Goal: Task Accomplishment & Management: Complete application form

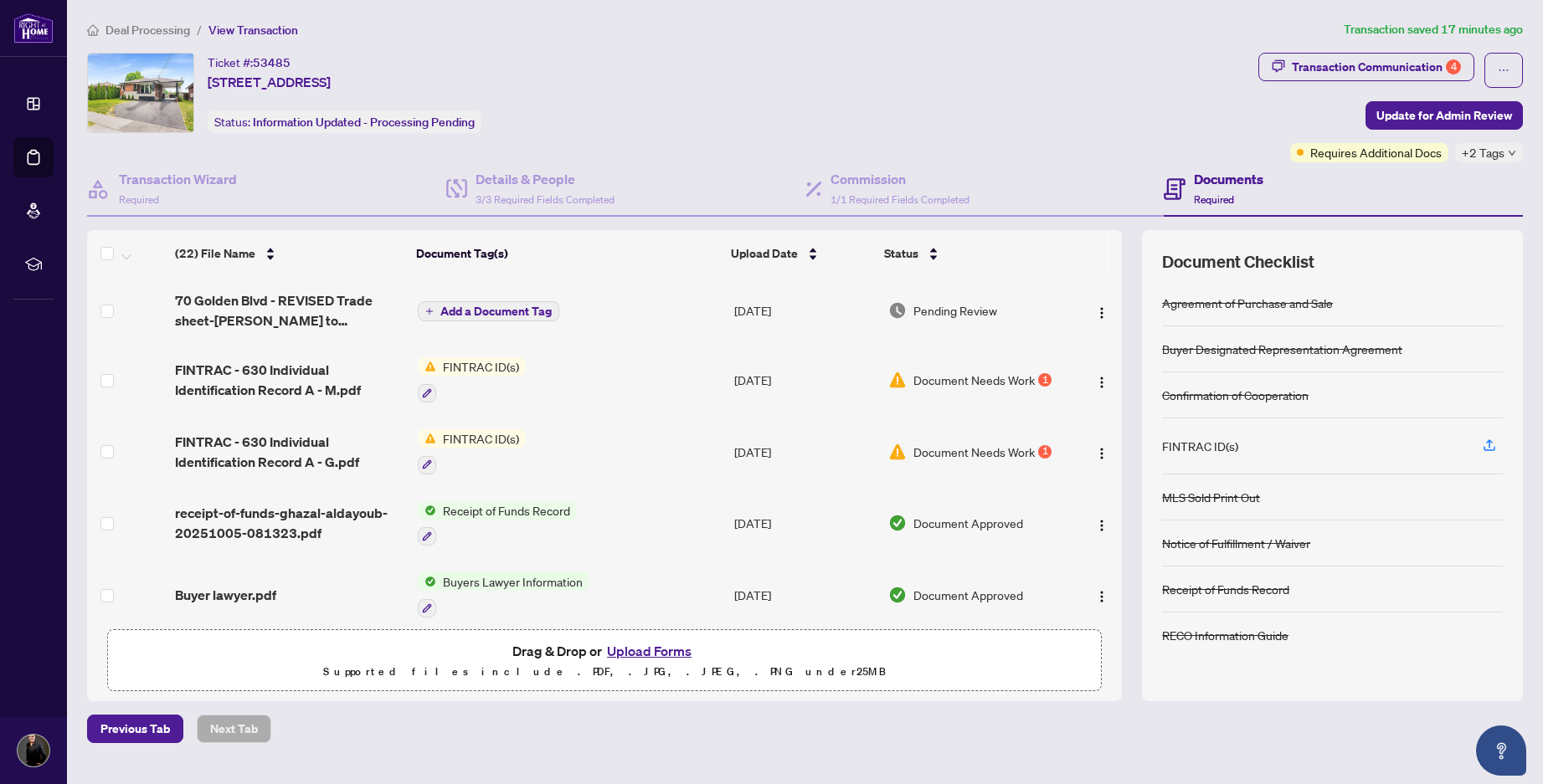
click at [0, 0] on link "Dashboard" at bounding box center [0, 0] width 0 height 0
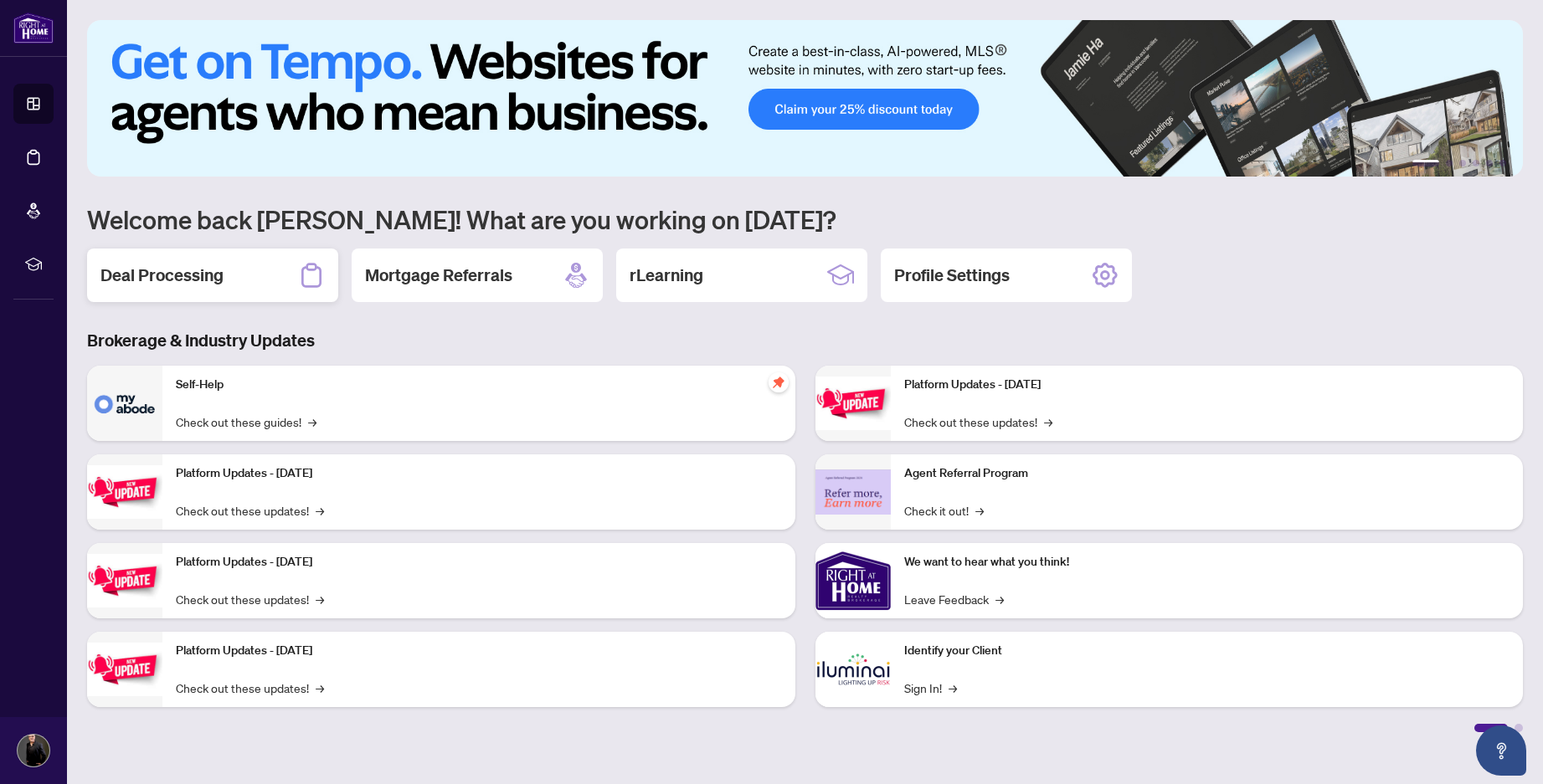
click at [183, 282] on h2 "Deal Processing" at bounding box center [162, 275] width 123 height 24
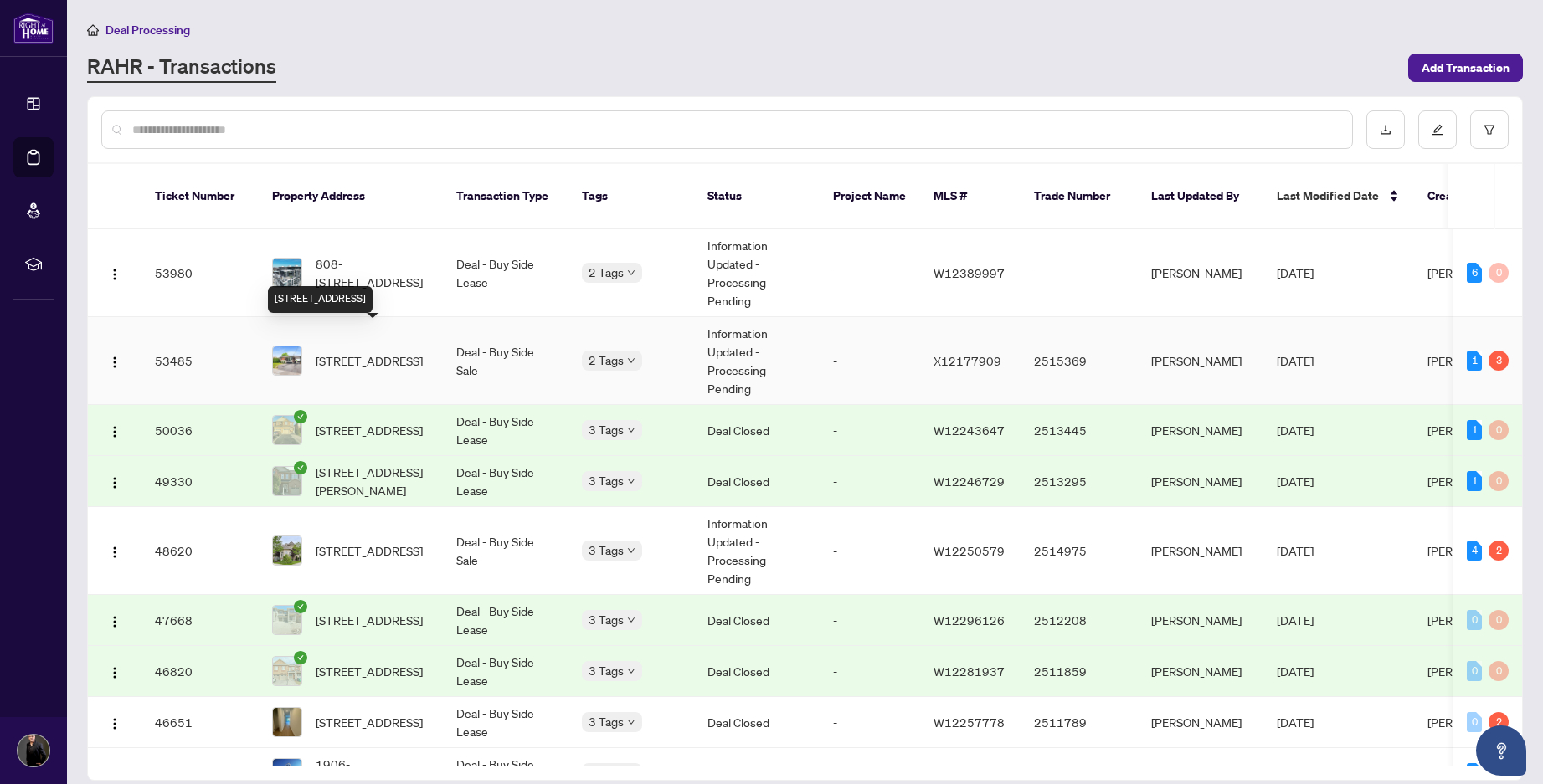
click at [334, 352] on span "[STREET_ADDRESS]" at bounding box center [369, 361] width 107 height 19
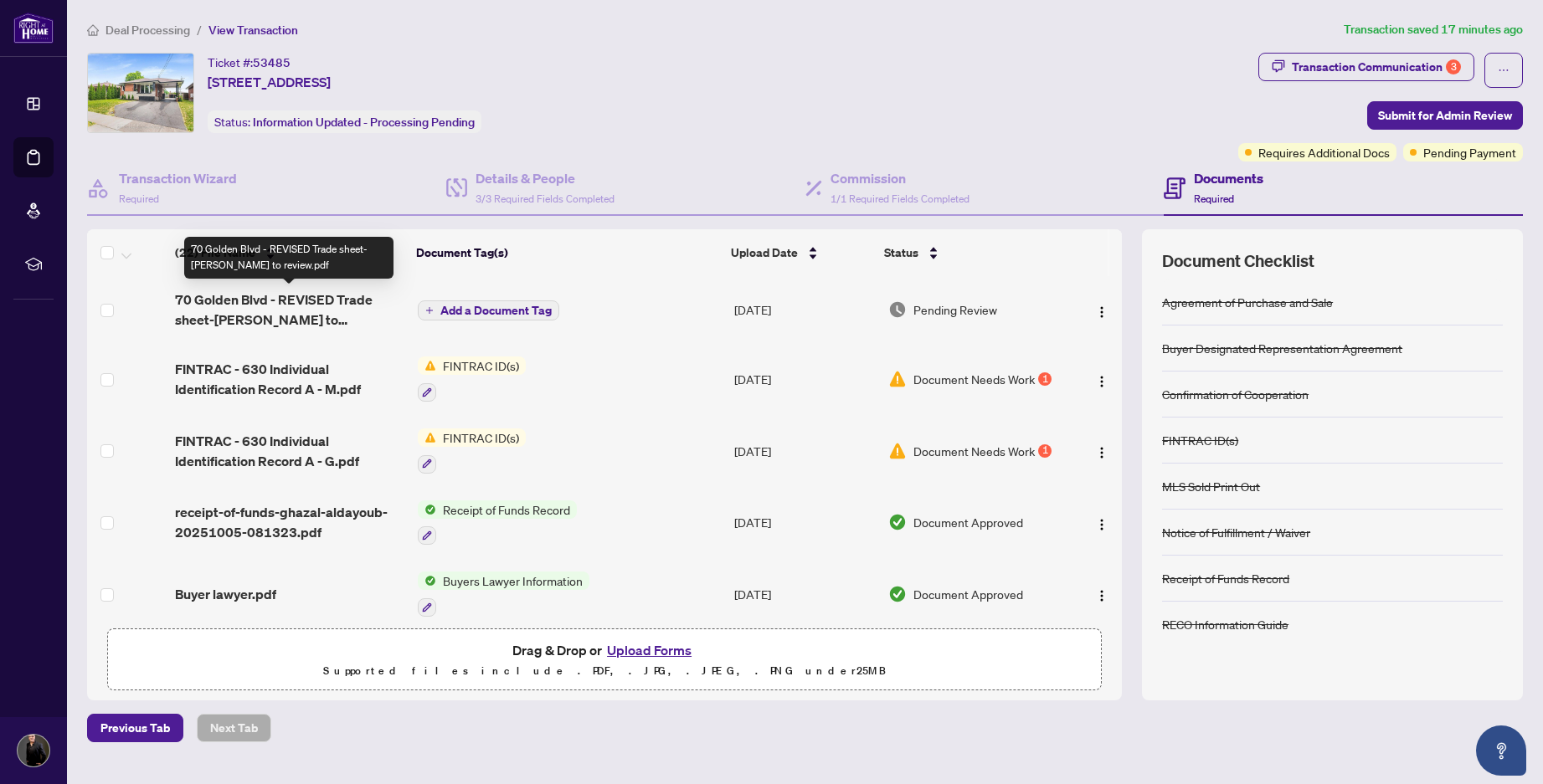
click at [212, 303] on span "70 Golden Blvd - REVISED Trade sheet-[PERSON_NAME] to review.pdf" at bounding box center [289, 310] width 228 height 40
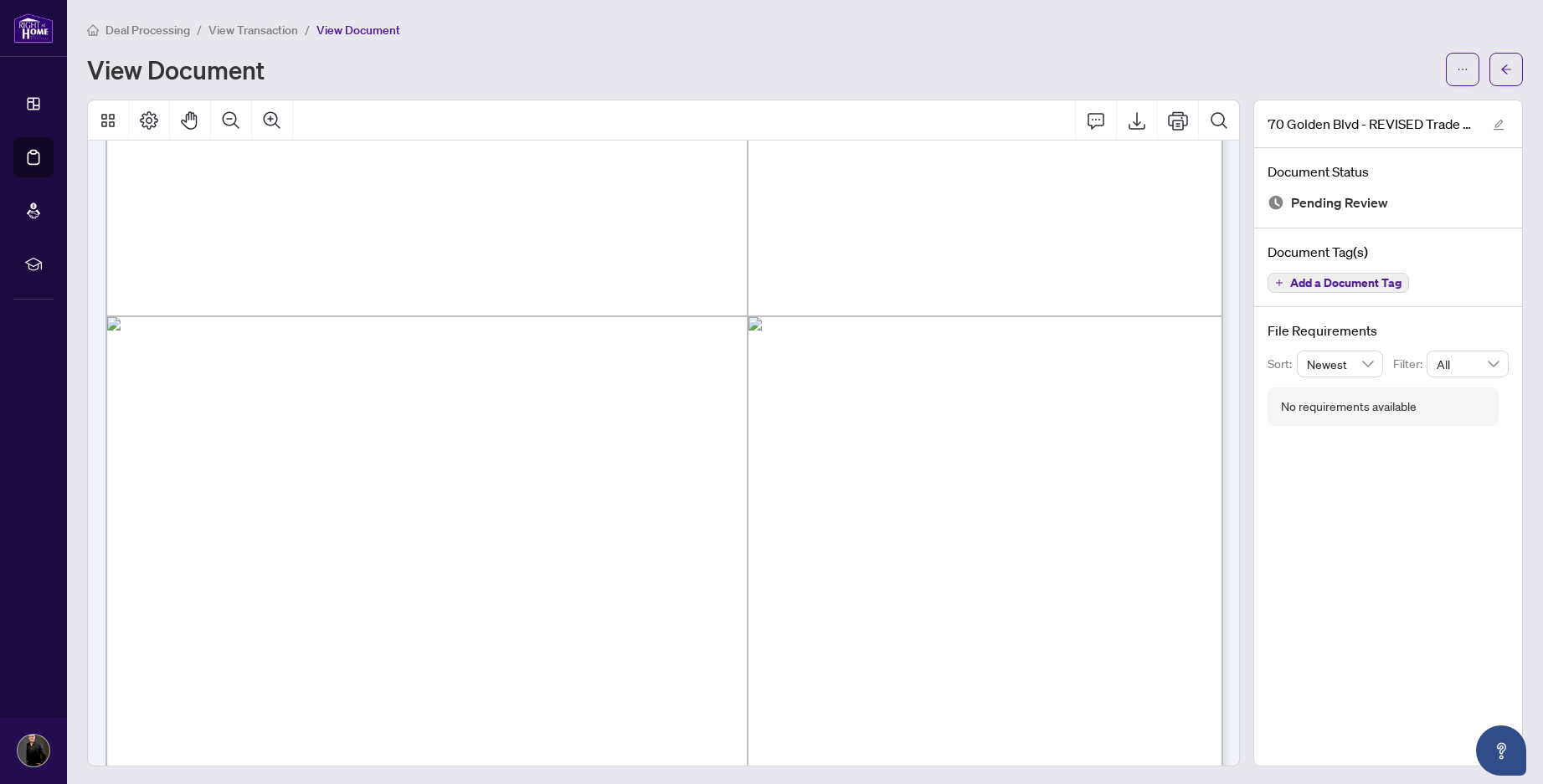
scroll to position [509, 0]
click at [1463, 71] on icon "ellipsis" at bounding box center [1463, 70] width 12 height 12
click at [1387, 101] on span "Download" at bounding box center [1402, 105] width 127 height 19
click at [1511, 71] on icon "arrow-left" at bounding box center [1506, 70] width 12 height 12
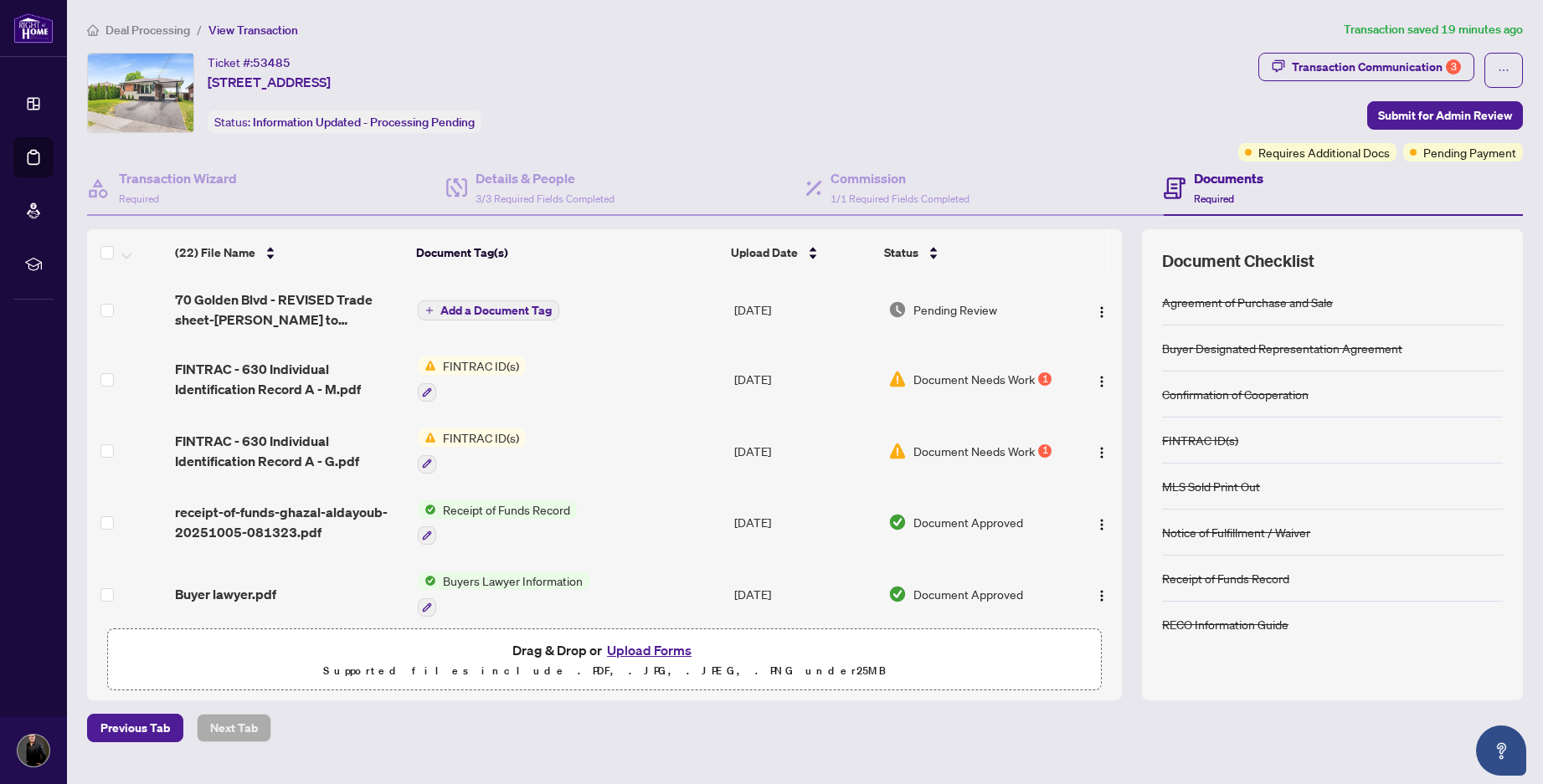
click at [647, 648] on button "Upload Forms" at bounding box center [649, 650] width 94 height 22
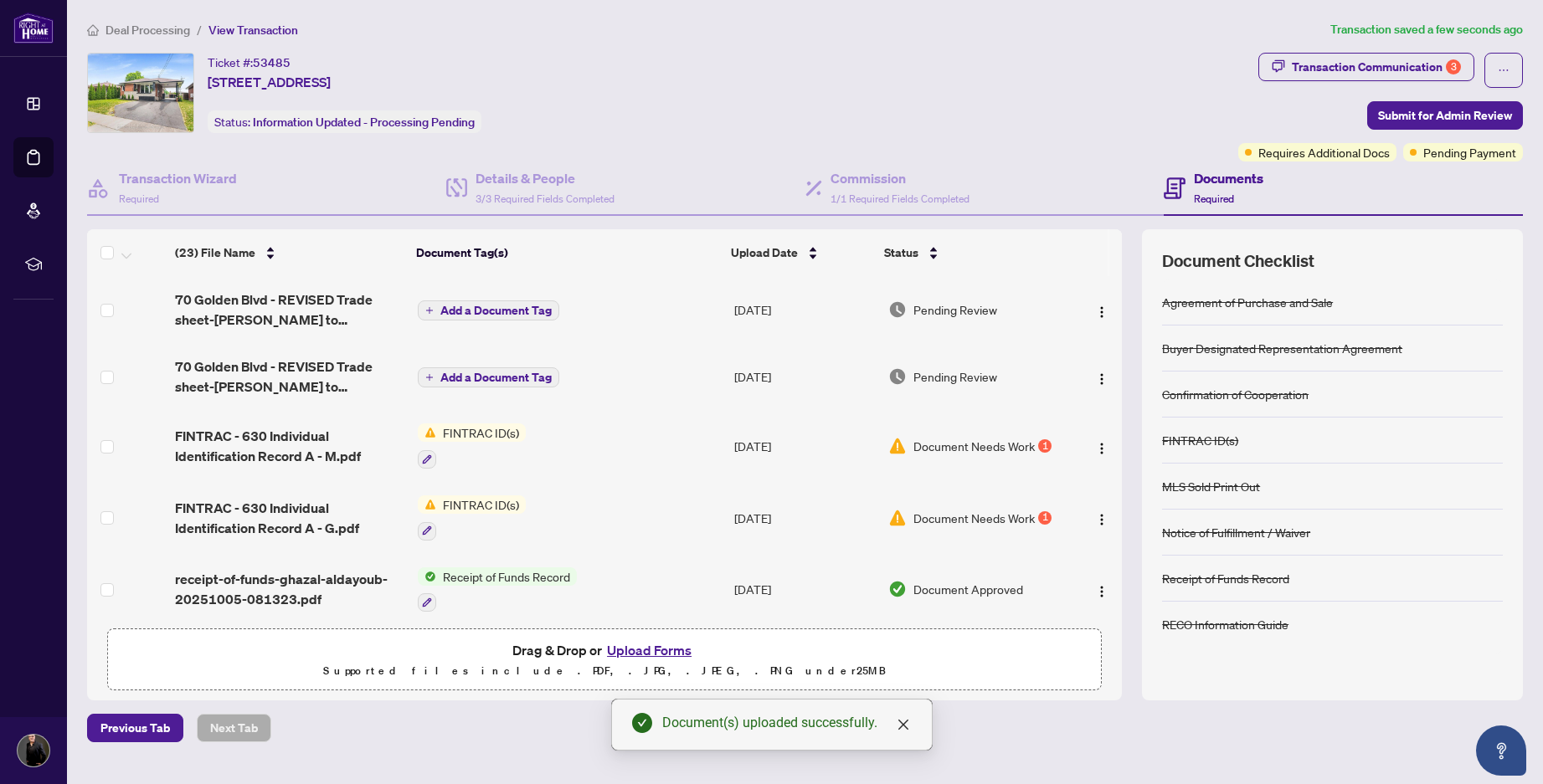
click at [425, 310] on icon "plus" at bounding box center [430, 311] width 8 height 8
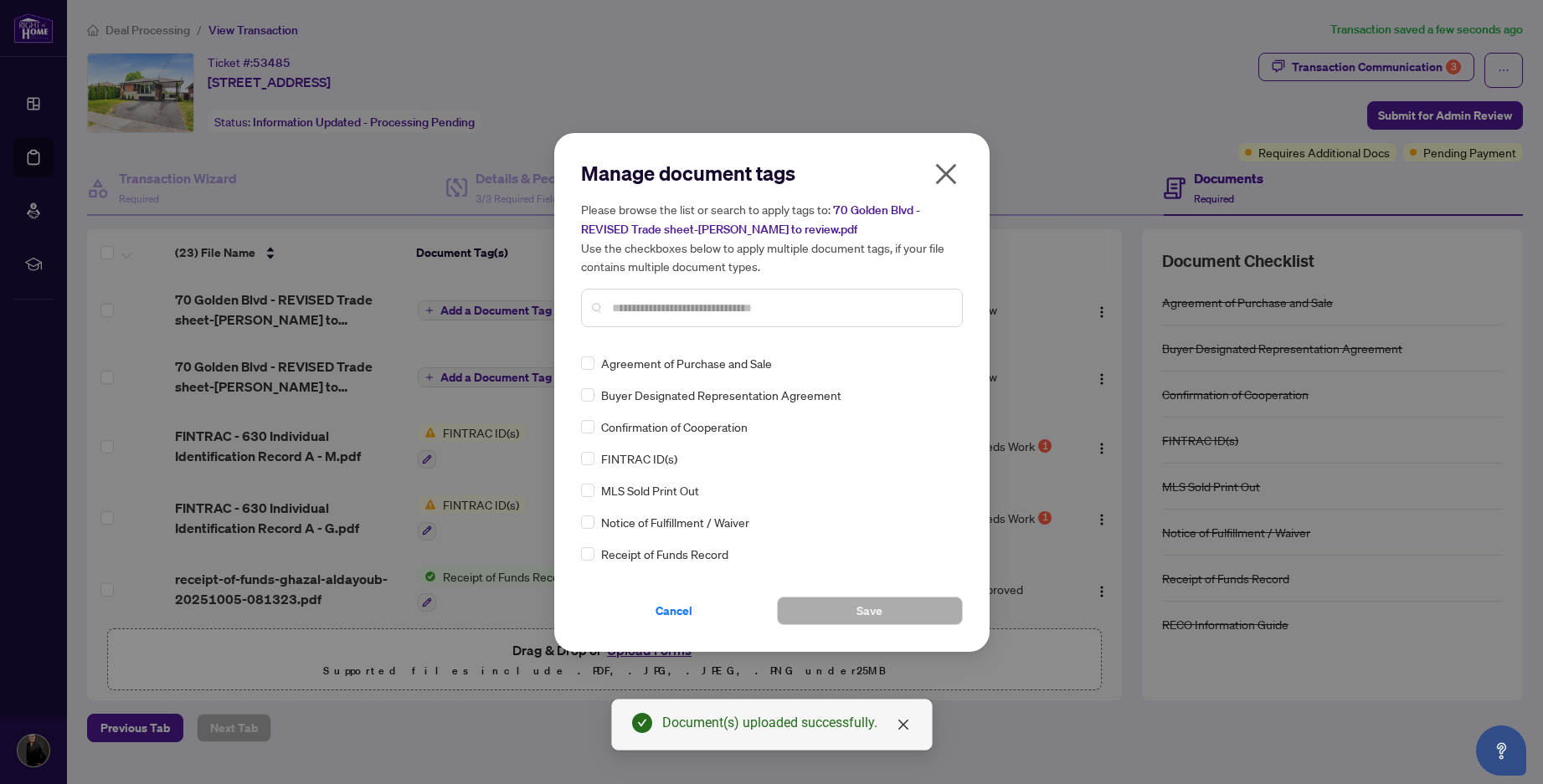
click at [666, 333] on div "Manage document tags Please browse the list or search to apply tags to: [STREET…" at bounding box center [772, 250] width 382 height 181
click at [658, 303] on input "text" at bounding box center [781, 308] width 337 height 19
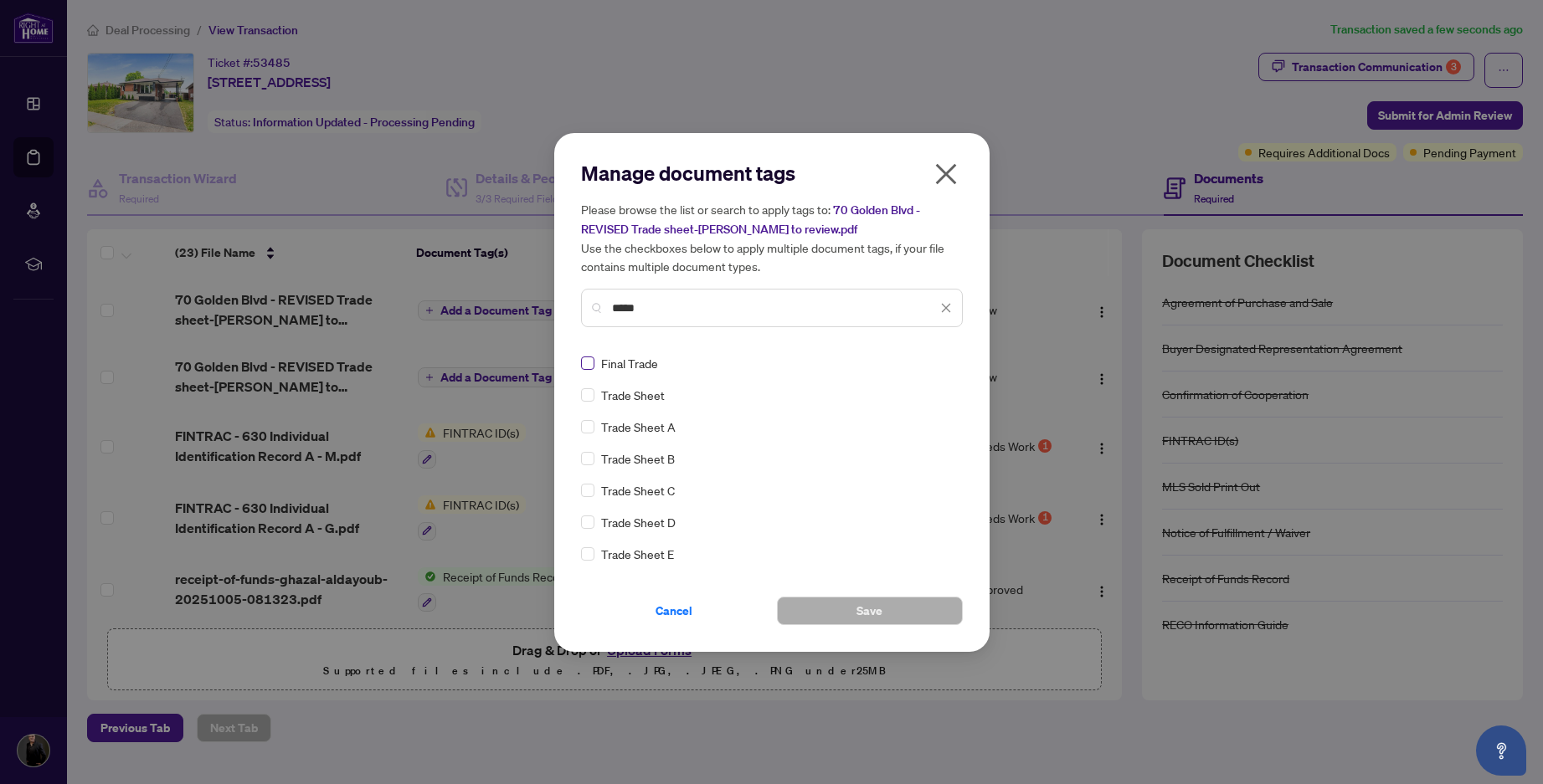
type input "*****"
click at [893, 610] on button "Save" at bounding box center [870, 611] width 186 height 29
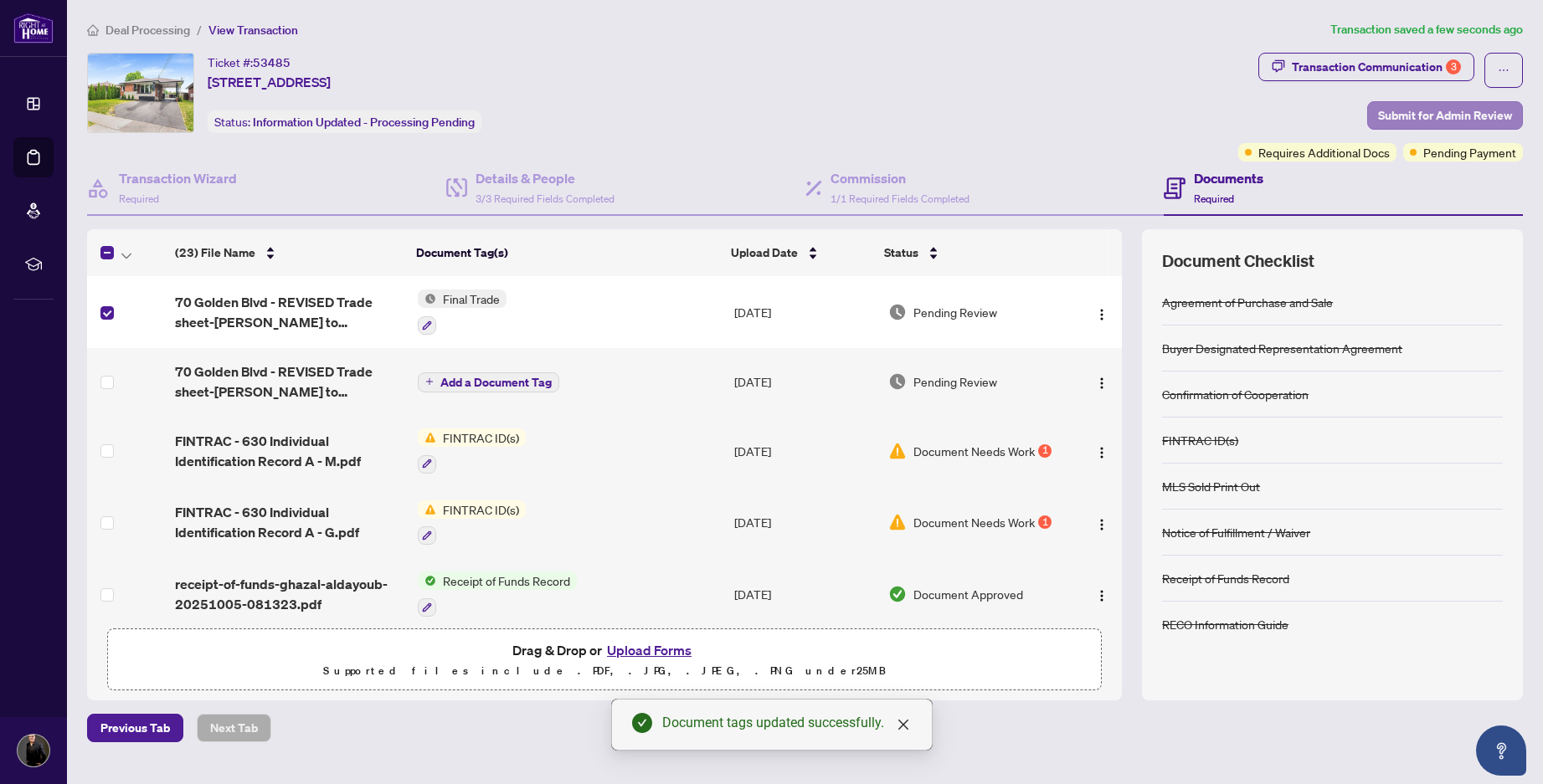
click at [1437, 116] on span "Submit for Admin Review" at bounding box center [1444, 115] width 134 height 27
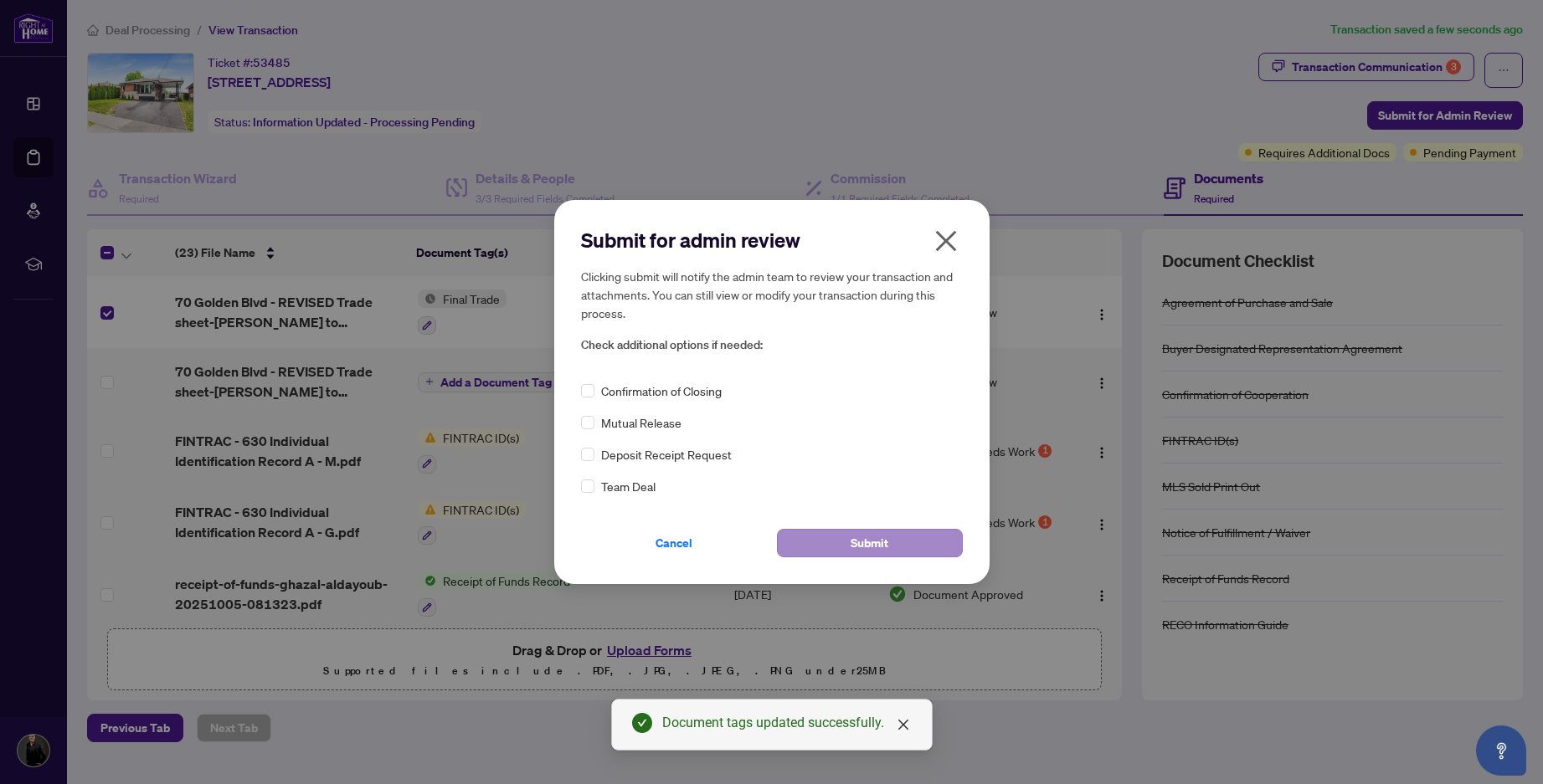
click at [860, 548] on span "Submit" at bounding box center [869, 543] width 38 height 27
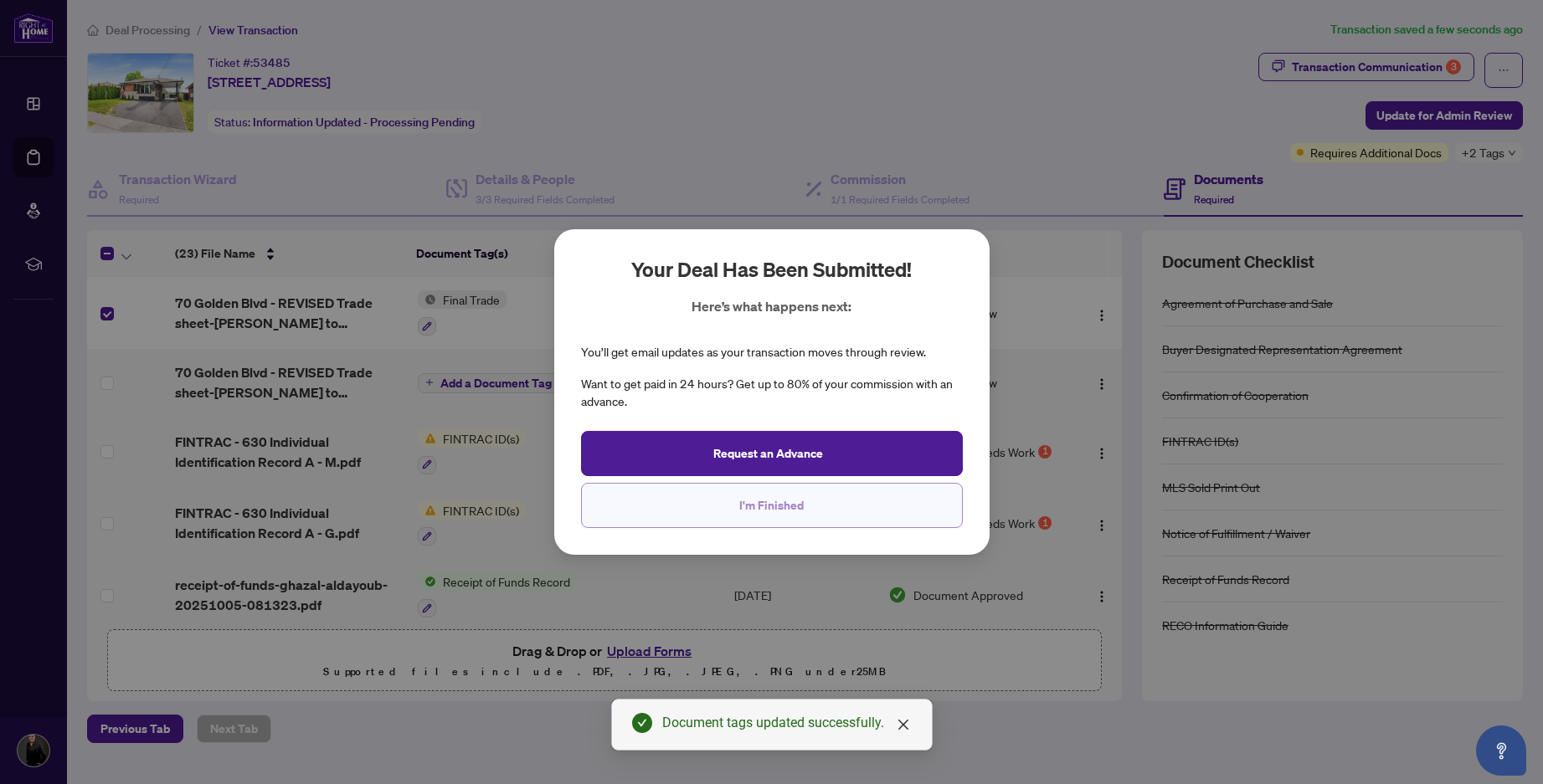
click at [771, 509] on span "I'm Finished" at bounding box center [772, 506] width 65 height 27
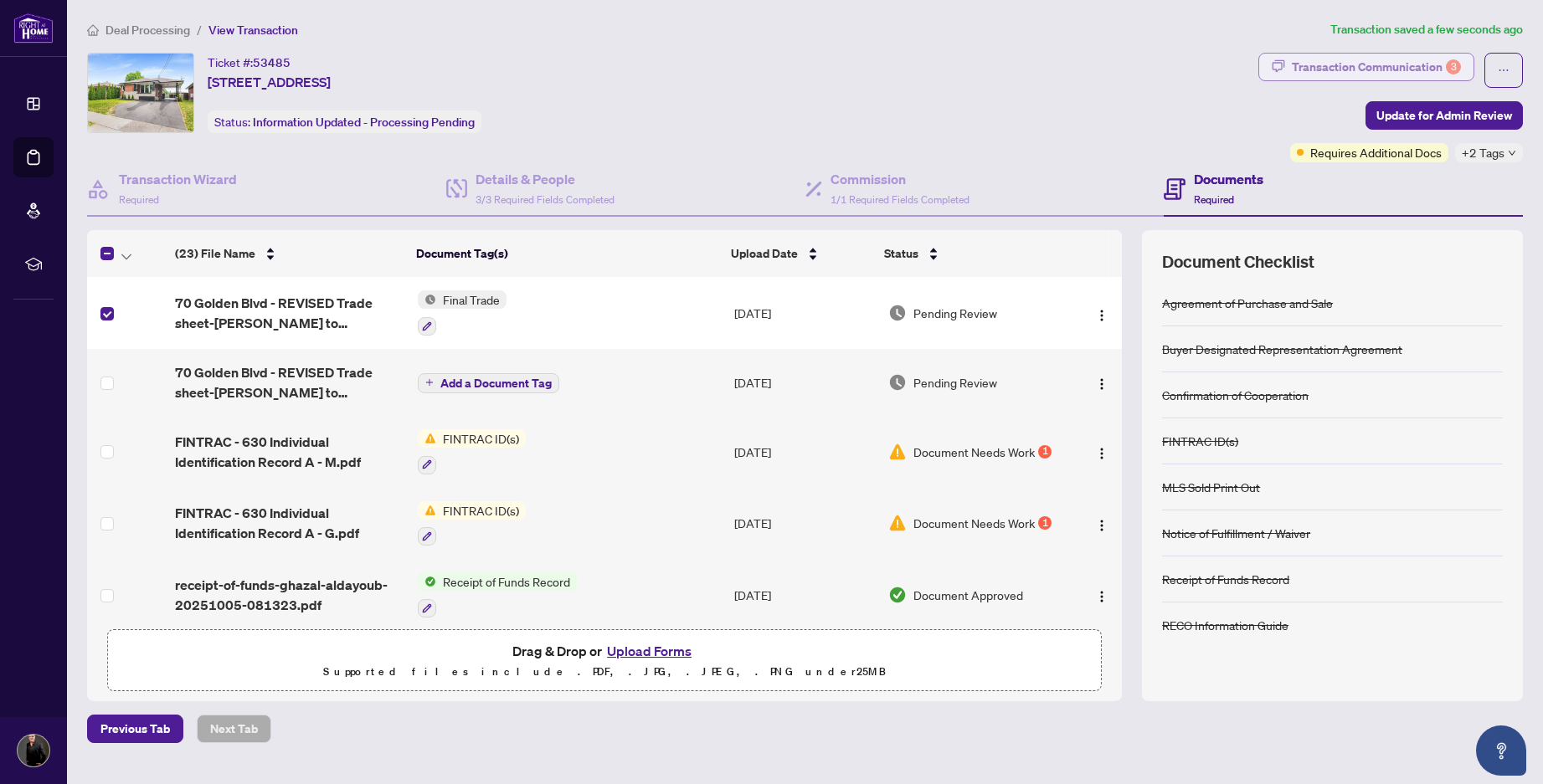
click at [1398, 64] on div "Transaction Communication 3" at bounding box center [1376, 67] width 169 height 27
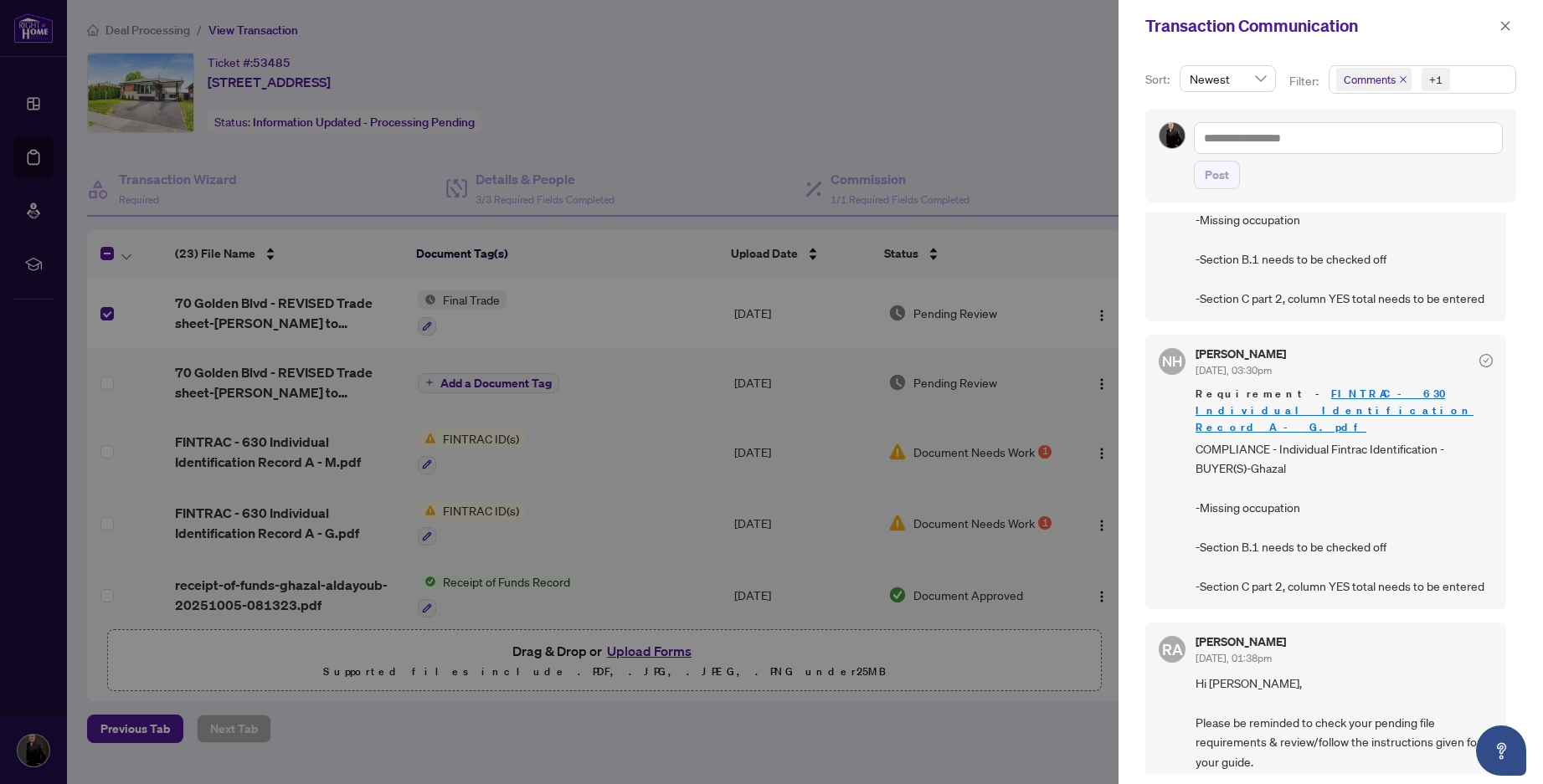
scroll to position [292, 0]
click at [1359, 397] on link "FINTRAC - 630 Individual Identification Record A - G.pdf" at bounding box center [1335, 412] width 278 height 48
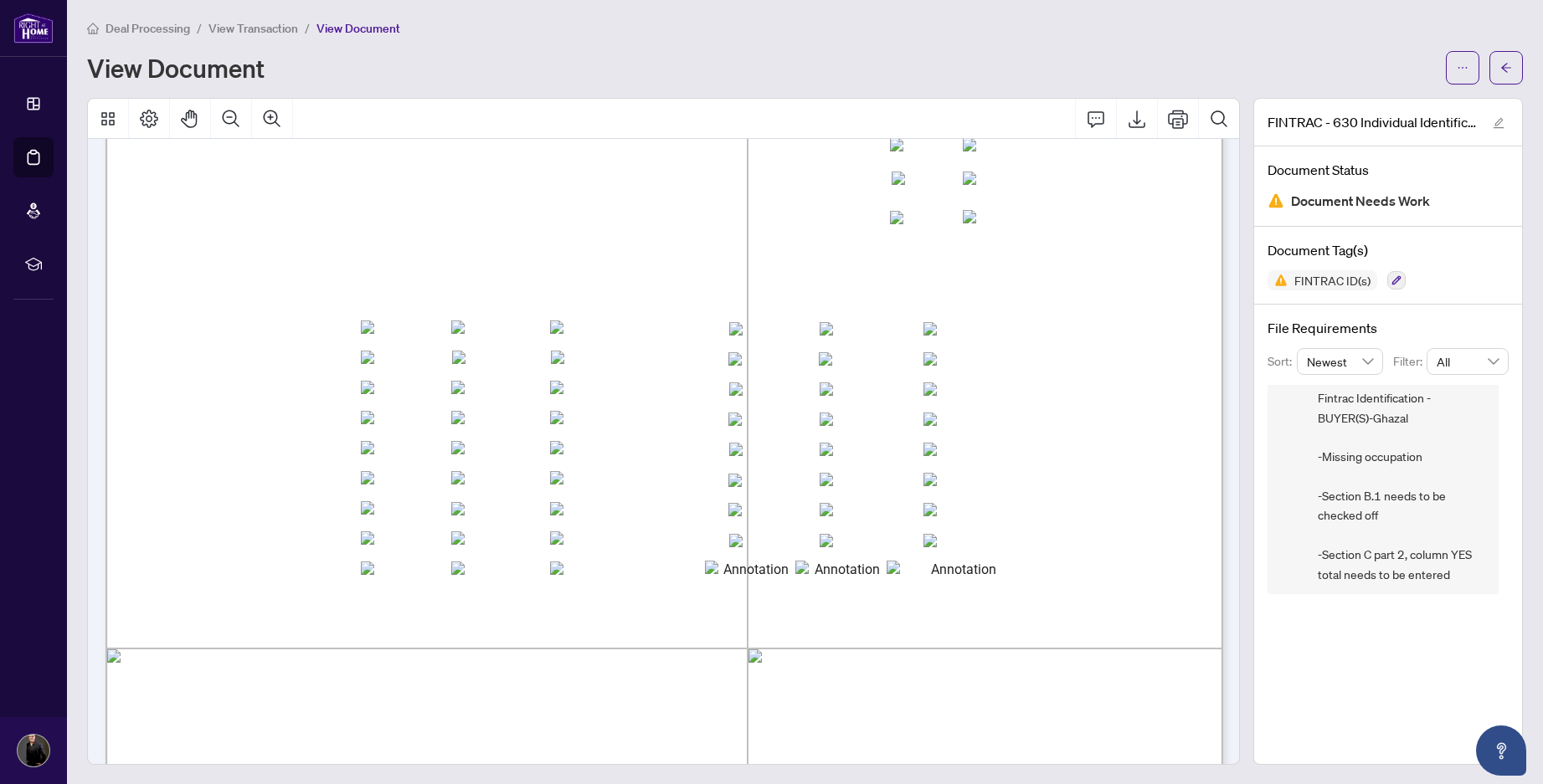
scroll to position [3648, 0]
